Goal: Complete application form

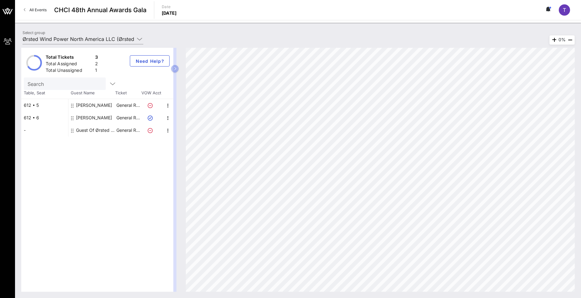
click at [99, 116] on div "[PERSON_NAME]" at bounding box center [94, 118] width 36 height 13
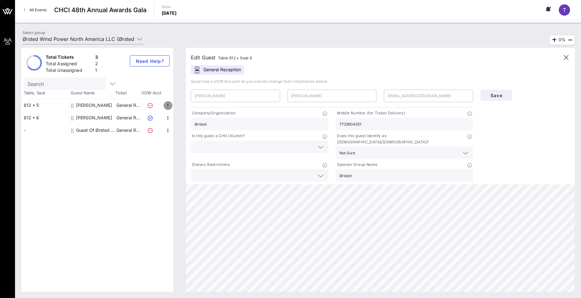
click at [168, 104] on icon "button" at bounding box center [168, 106] width 8 height 8
click at [206, 71] on div "General Reception" at bounding box center [217, 69] width 53 height 9
click at [199, 71] on icon at bounding box center [197, 70] width 6 height 7
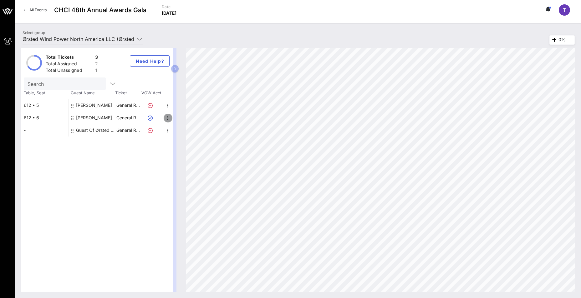
click at [168, 118] on icon "button" at bounding box center [168, 119] width 8 height 8
click at [120, 121] on p "General R…" at bounding box center [127, 118] width 25 height 13
click at [43, 118] on div "612 • 6" at bounding box center [44, 118] width 47 height 13
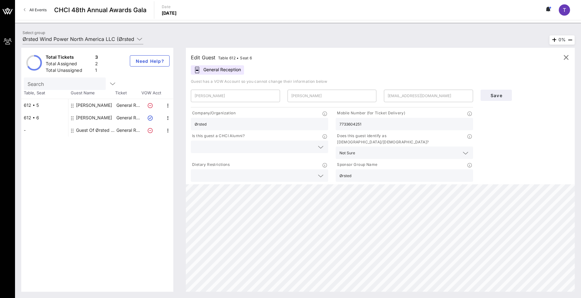
click at [200, 69] on icon at bounding box center [197, 70] width 6 height 7
click at [149, 130] on icon at bounding box center [150, 130] width 5 height 5
click at [168, 131] on icon "button" at bounding box center [168, 131] width 8 height 8
click at [183, 131] on div "Edit" at bounding box center [183, 132] width 13 height 5
type input "Guest Of"
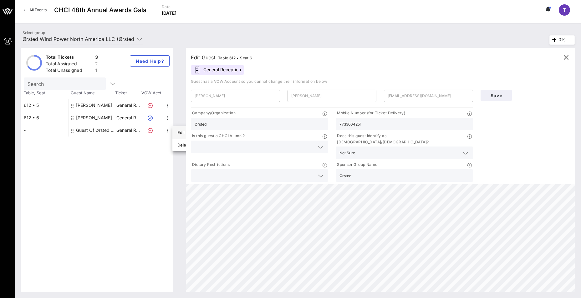
type input "Ørsted Wind Power North America LLC"
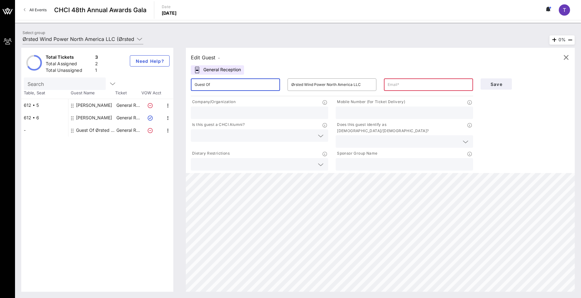
click at [213, 86] on input "Guest Of" at bounding box center [236, 85] width 82 height 10
type input "[PERSON_NAME]"
click at [354, 82] on input "Ørsted Wind Power North America LLC" at bounding box center [332, 85] width 82 height 10
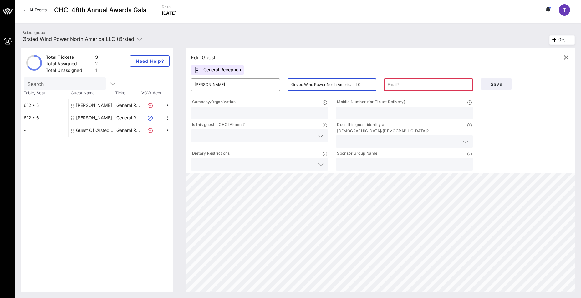
click at [354, 82] on input "Ørsted Wind Power North America LLC" at bounding box center [332, 85] width 82 height 10
type input "[PERSON_NAME]"
click at [356, 298] on html "My Groups CHCI 48th Annual Awards Gala All Events CHCI 48th Annual Awards Gala …" at bounding box center [290, 149] width 581 height 298
click at [404, 84] on input "text" at bounding box center [429, 85] width 82 height 10
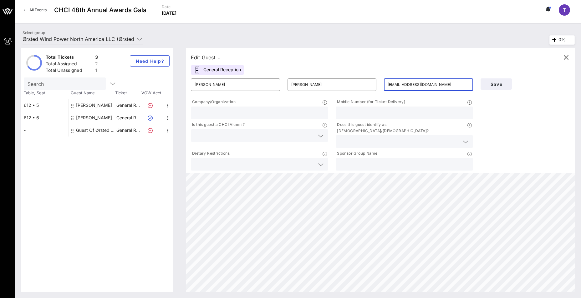
type input "[EMAIL_ADDRESS][DOMAIN_NAME]"
click at [517, 298] on html "My Groups CHCI 48th Annual Awards Gala All Events CHCI 48th Annual Awards Gala …" at bounding box center [290, 149] width 581 height 298
click at [349, 113] on input "text" at bounding box center [404, 113] width 130 height 8
paste input "8573301033"
type input "8573301033"
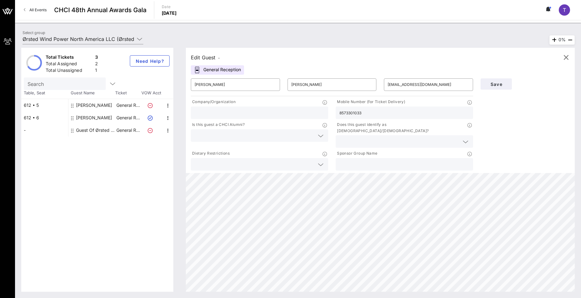
click at [268, 107] on div at bounding box center [260, 113] width 130 height 13
paste input "Ørsted"
type input "Ørsted"
click at [346, 161] on input "text" at bounding box center [404, 165] width 130 height 8
paste input "Ørsted"
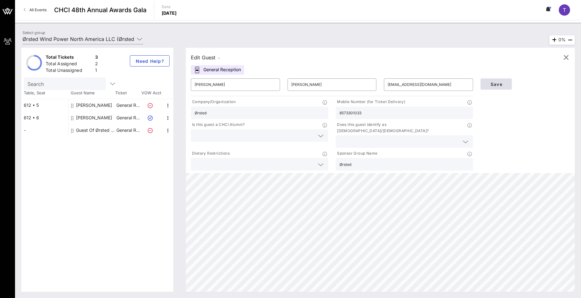
type input "Ørsted"
click at [497, 85] on span "Save" at bounding box center [496, 84] width 21 height 5
